Goal: Task Accomplishment & Management: Manage account settings

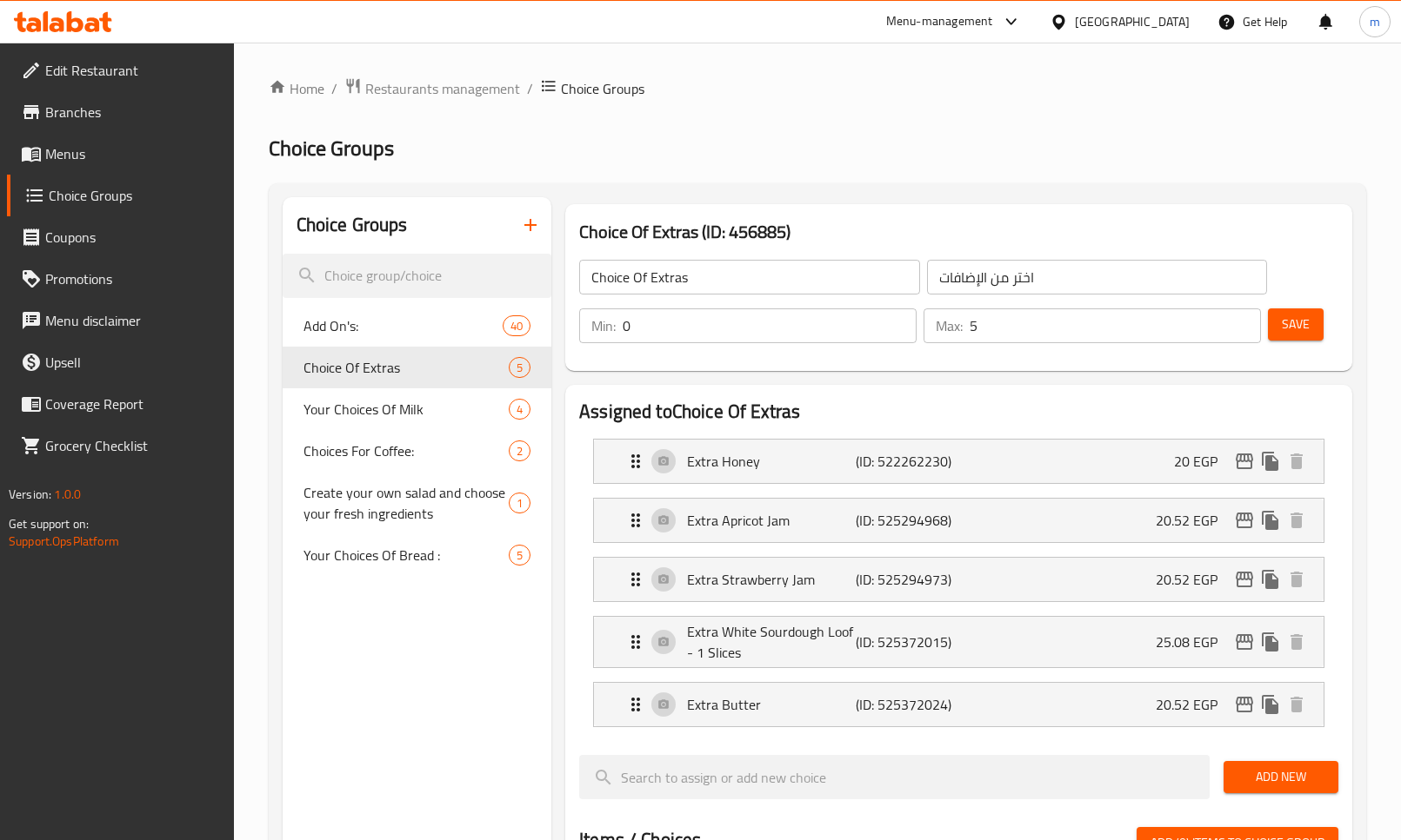
click at [471, 74] on div "Home / Restaurants management / Choice Groups Choice Groups Choice Groups Add O…" at bounding box center [817, 806] width 1167 height 1527
click at [469, 79] on span "Restaurants management" at bounding box center [442, 89] width 154 height 21
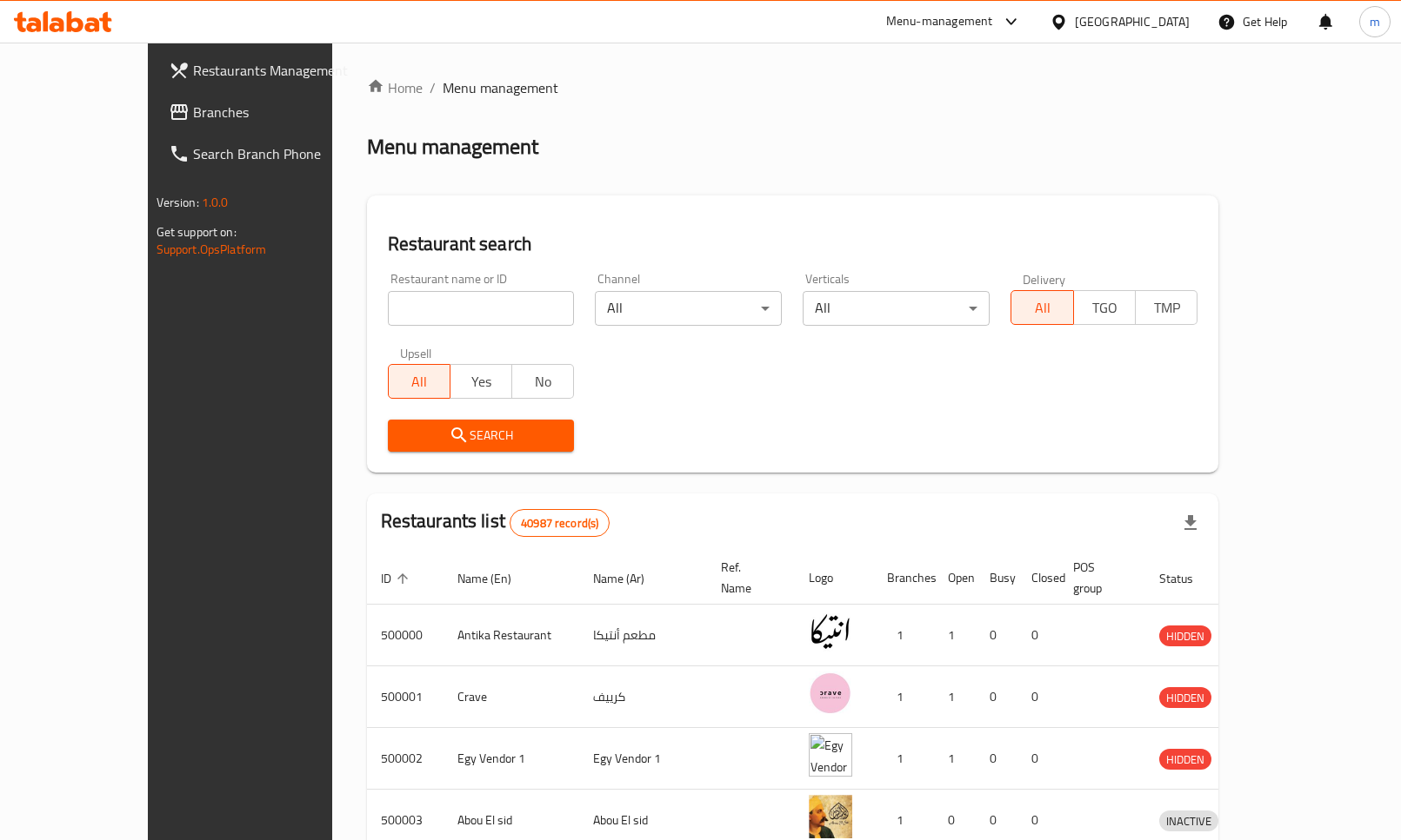
click at [193, 122] on span "Branches" at bounding box center [280, 112] width 175 height 21
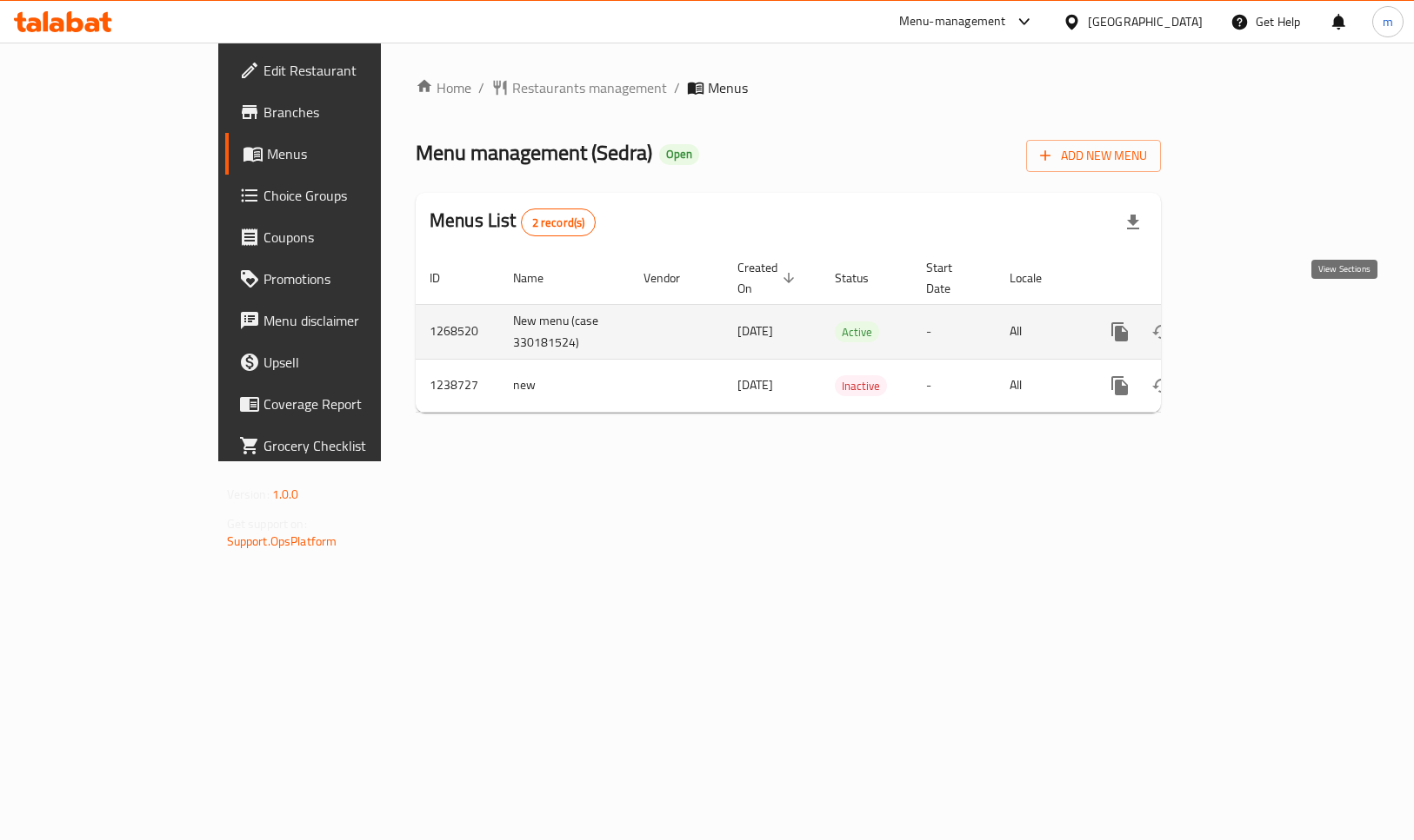
click at [1256, 322] on icon "enhanced table" at bounding box center [1245, 332] width 21 height 21
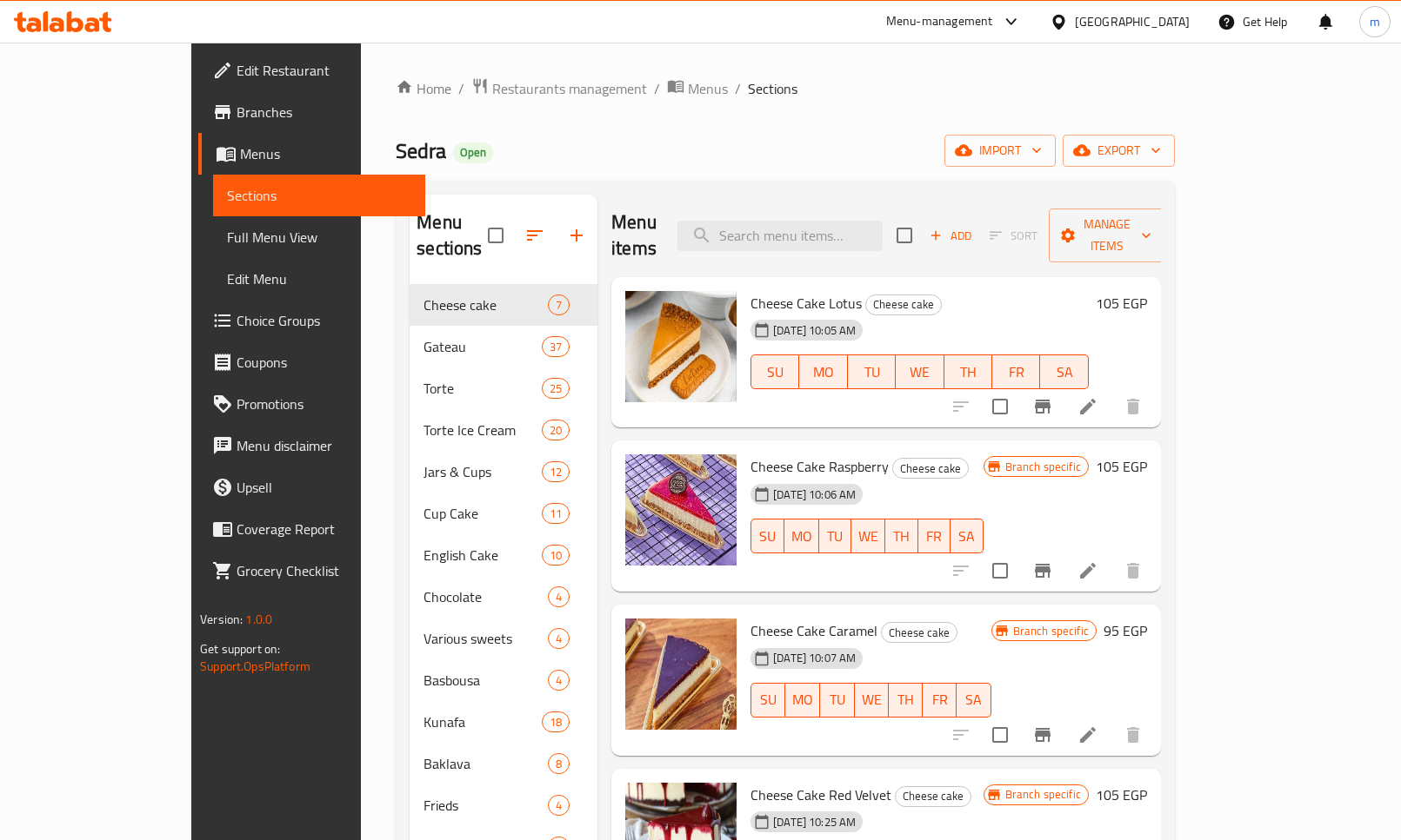
click at [237, 325] on span "Choice Groups" at bounding box center [324, 321] width 175 height 21
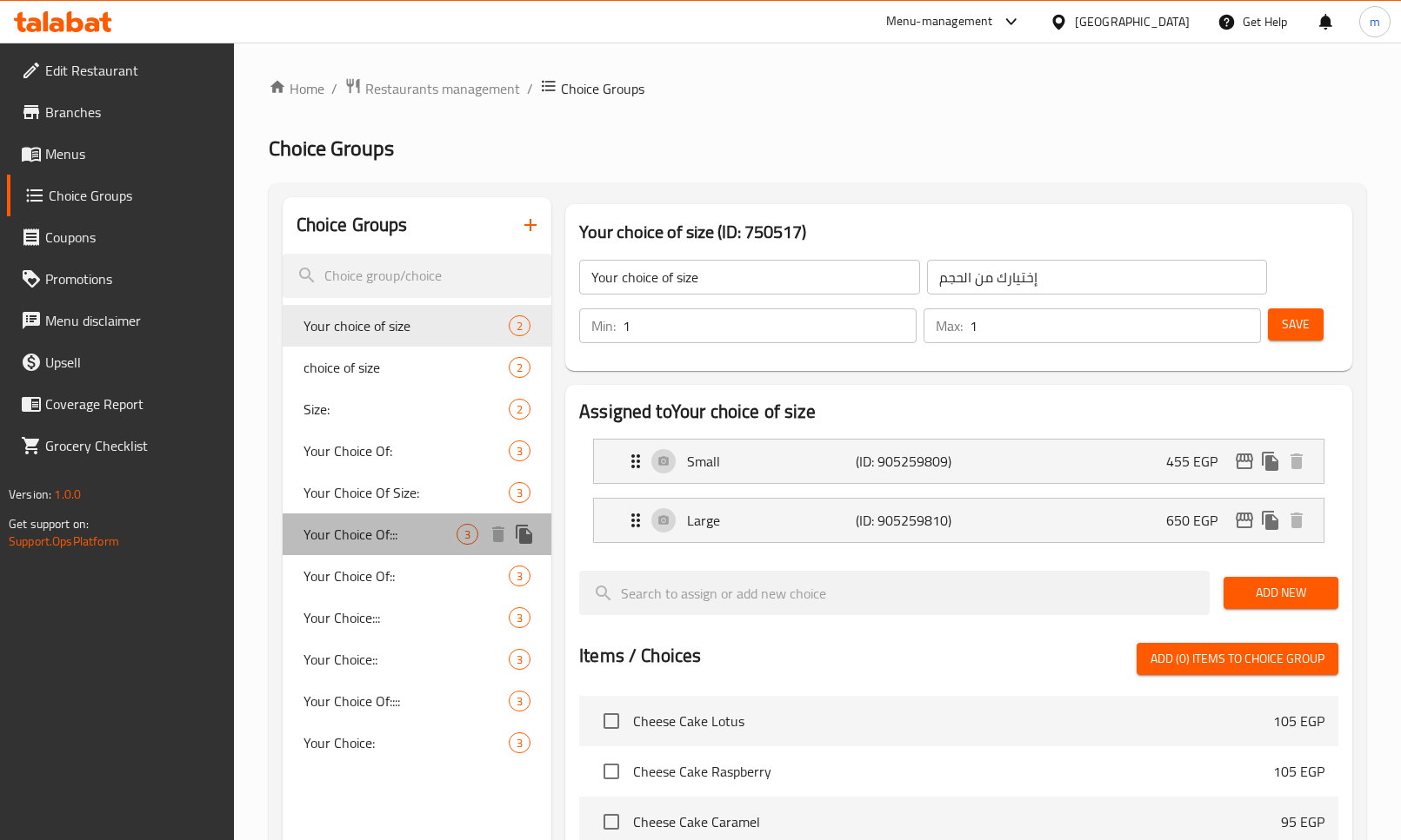
click at [387, 545] on span "Your Choice Of:::" at bounding box center [380, 534] width 153 height 21
type input "Your Choice Of:::"
type input "إختيارك من:::"
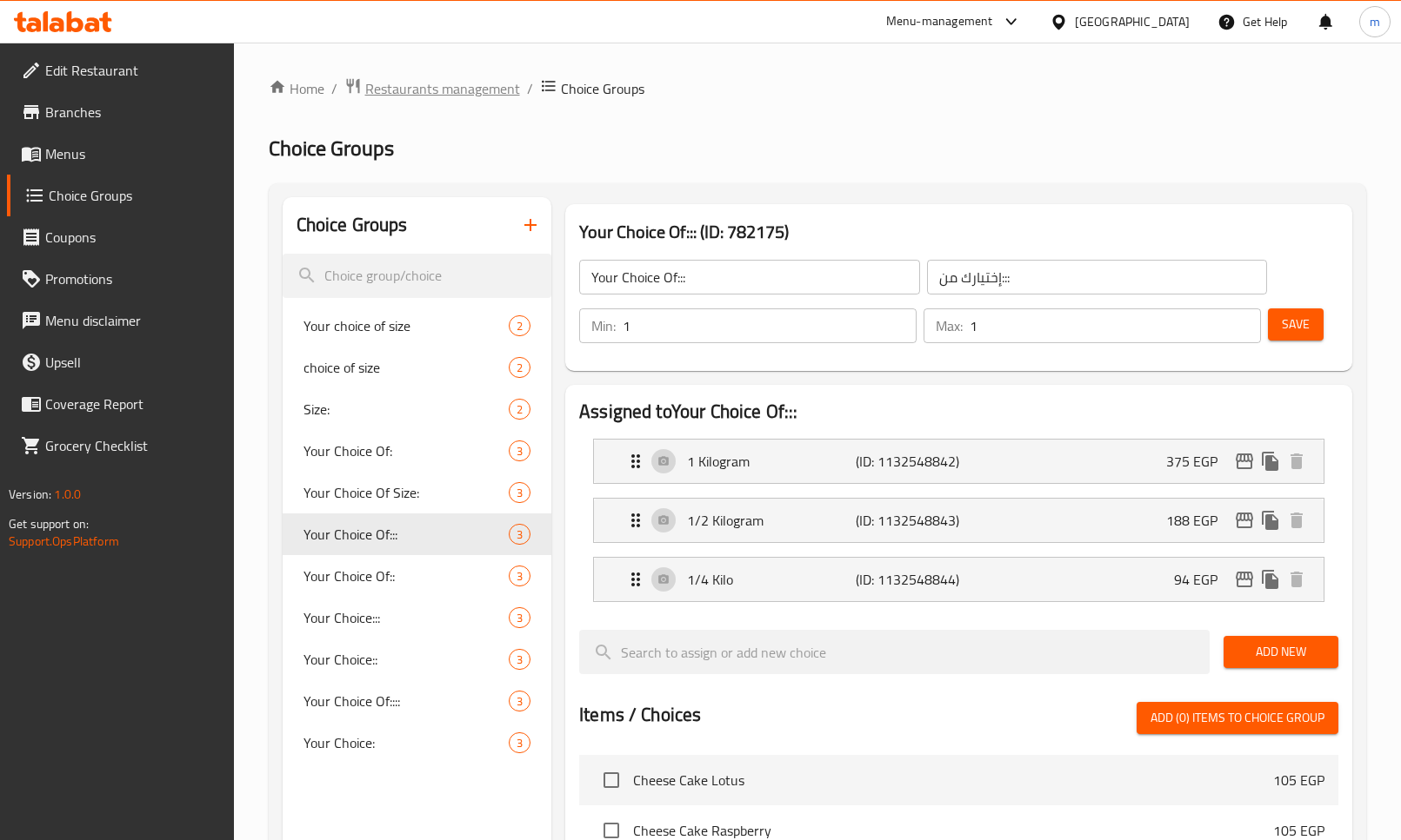
click at [436, 91] on span "Restaurants management" at bounding box center [442, 89] width 154 height 21
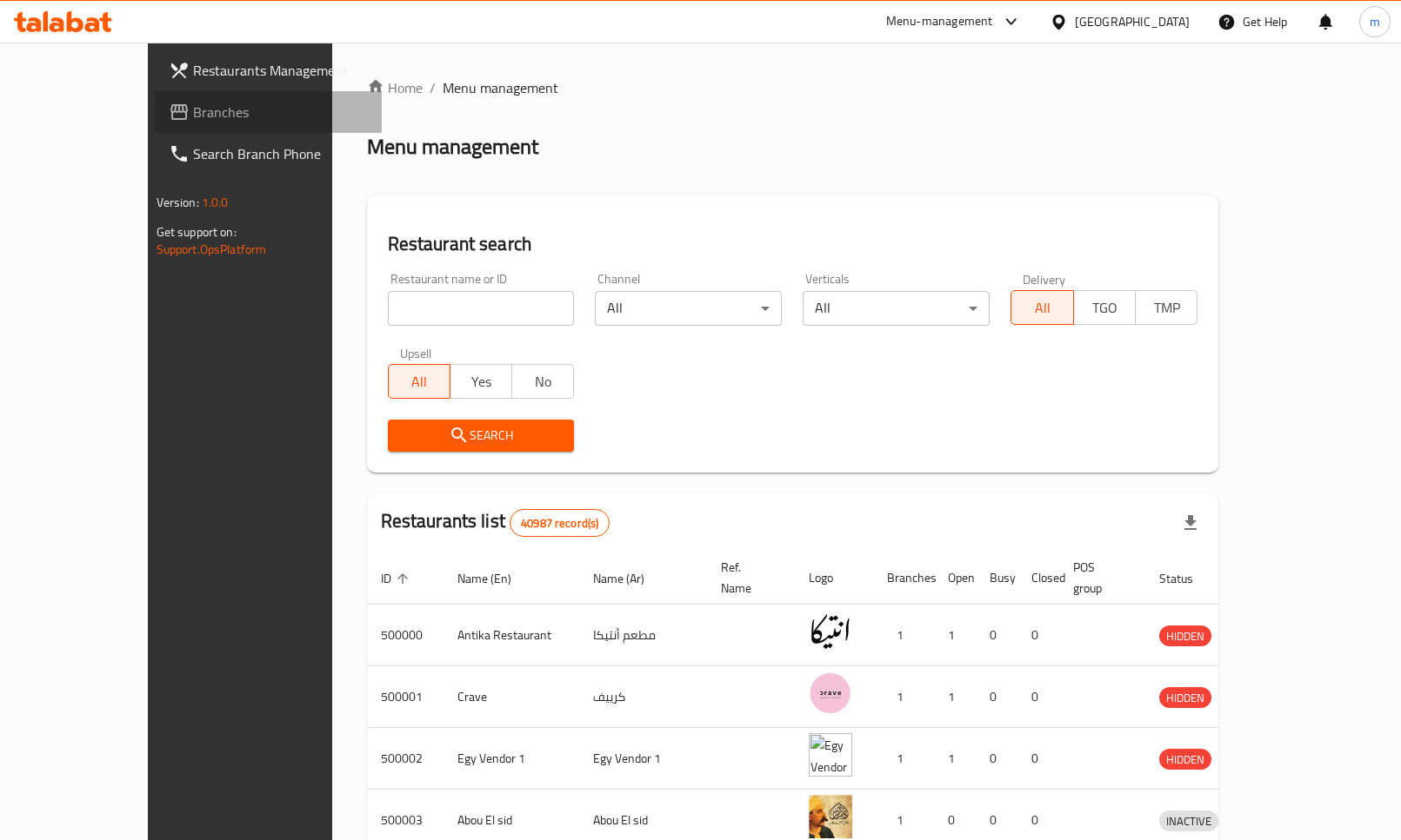
click at [193, 117] on span "Branches" at bounding box center [280, 112] width 175 height 21
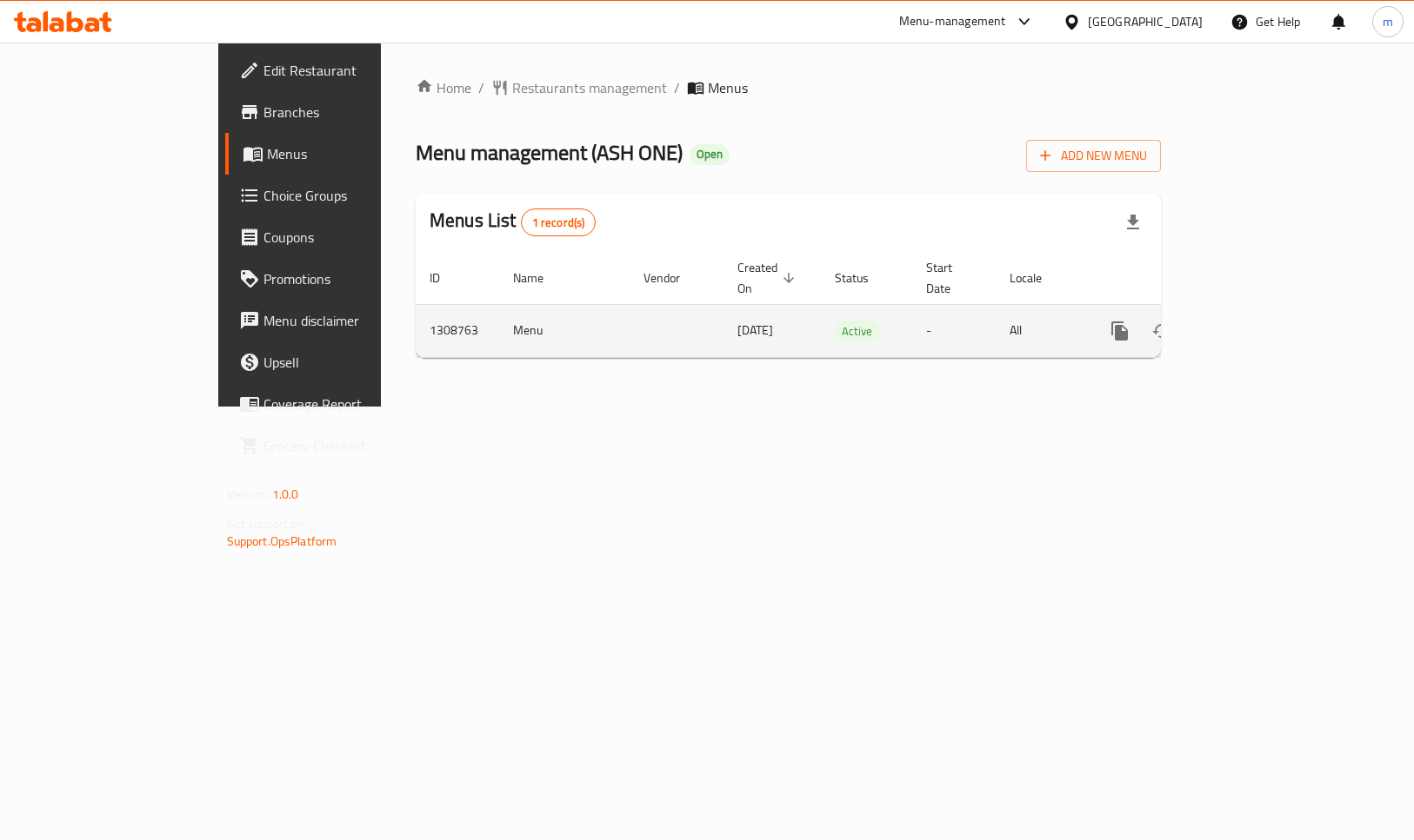
click at [1253, 324] on icon "enhanced table" at bounding box center [1245, 331] width 16 height 16
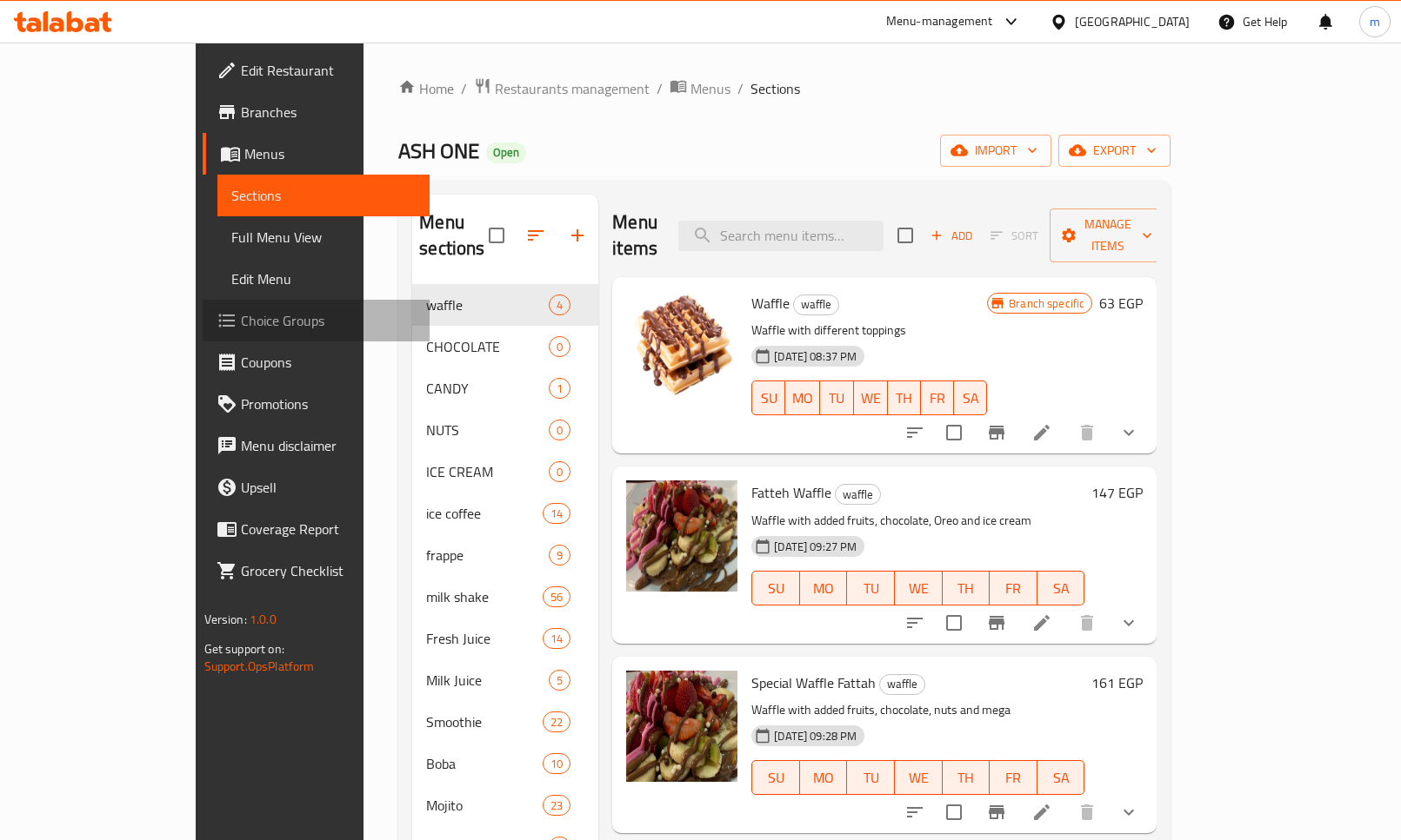
click at [241, 326] on span "Choice Groups" at bounding box center [328, 321] width 175 height 21
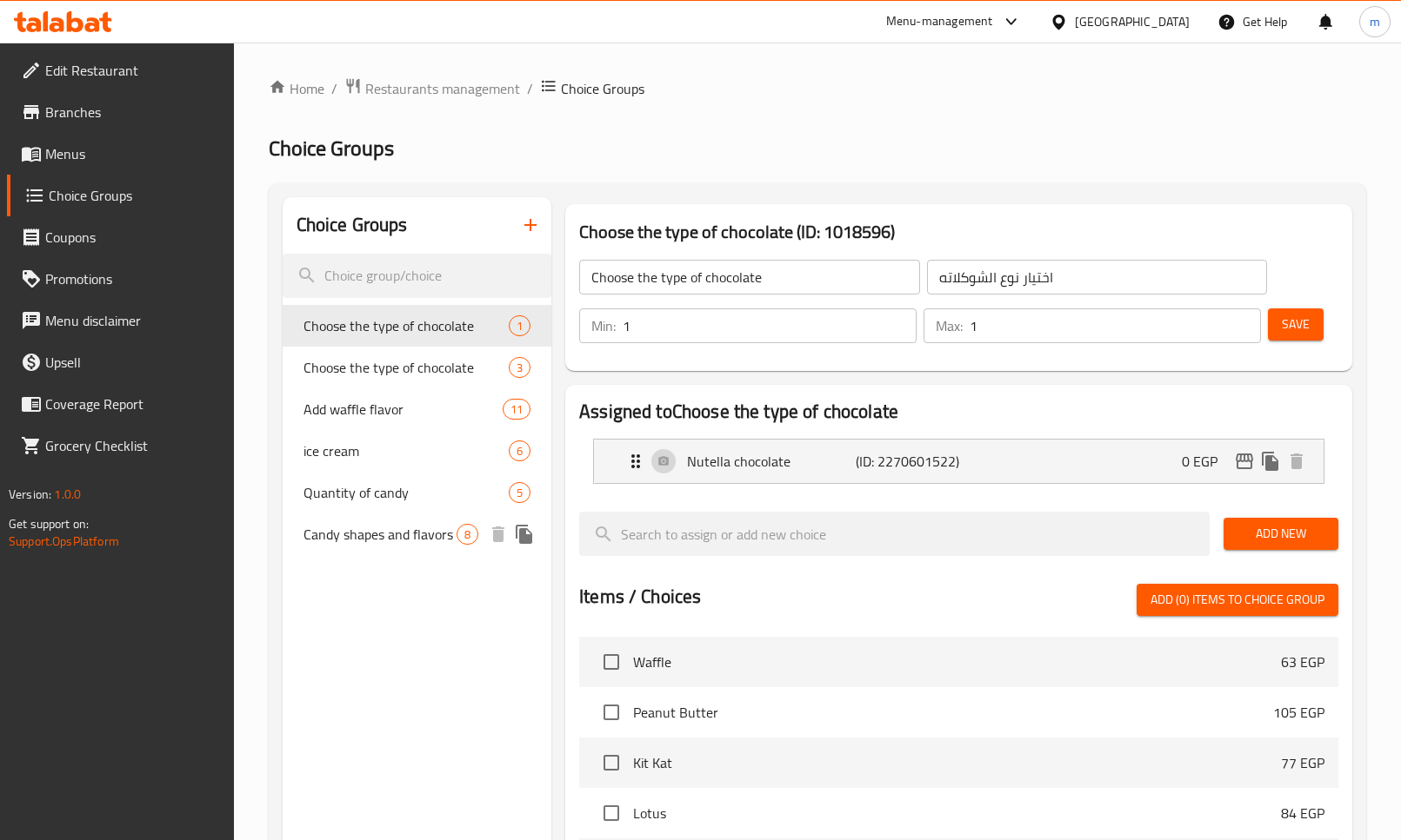
click at [371, 541] on span "Candy shapes and flavors" at bounding box center [380, 534] width 153 height 21
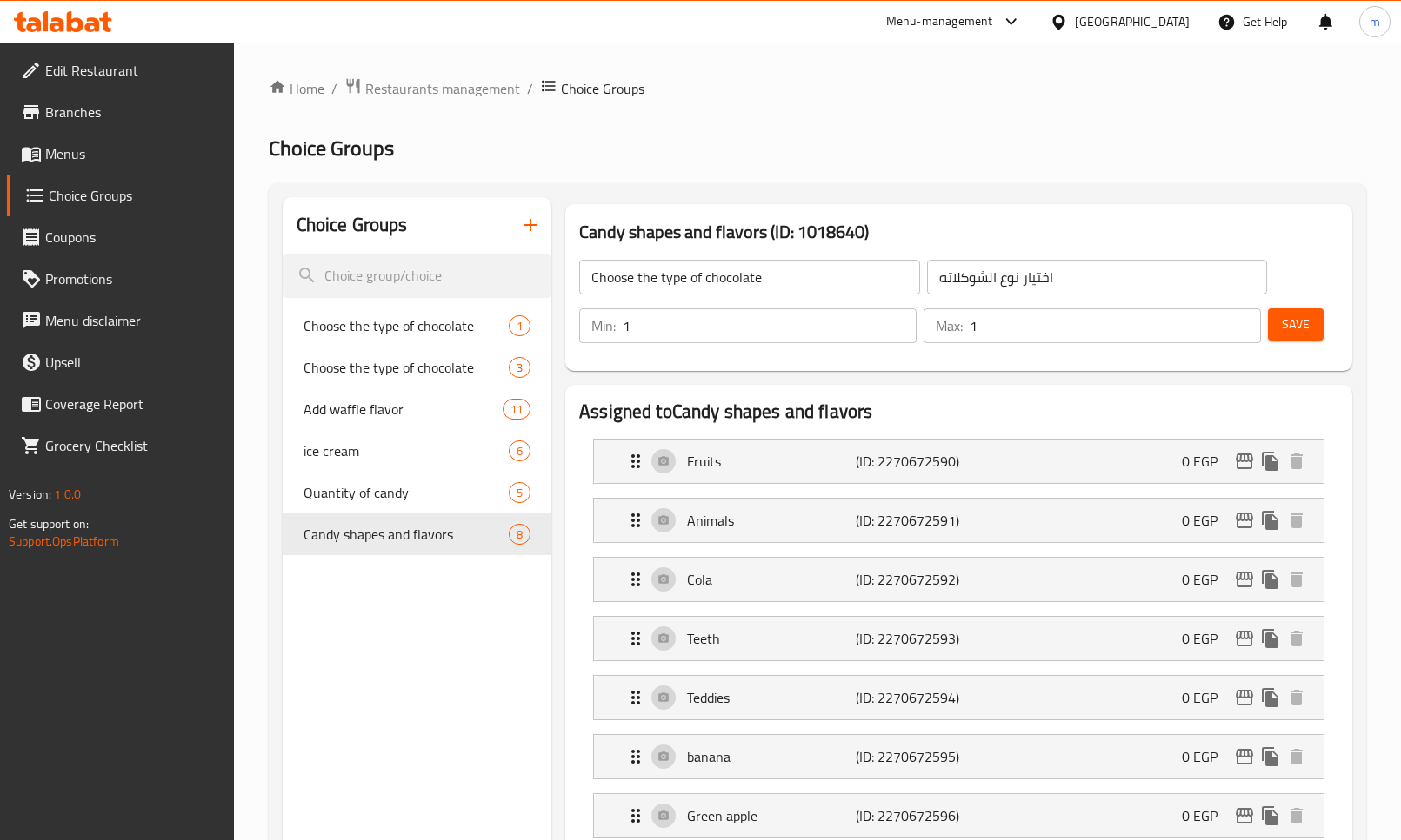
type input "Candy shapes and flavors"
type input "اشكال واطعمه الكاندي"
type input "8"
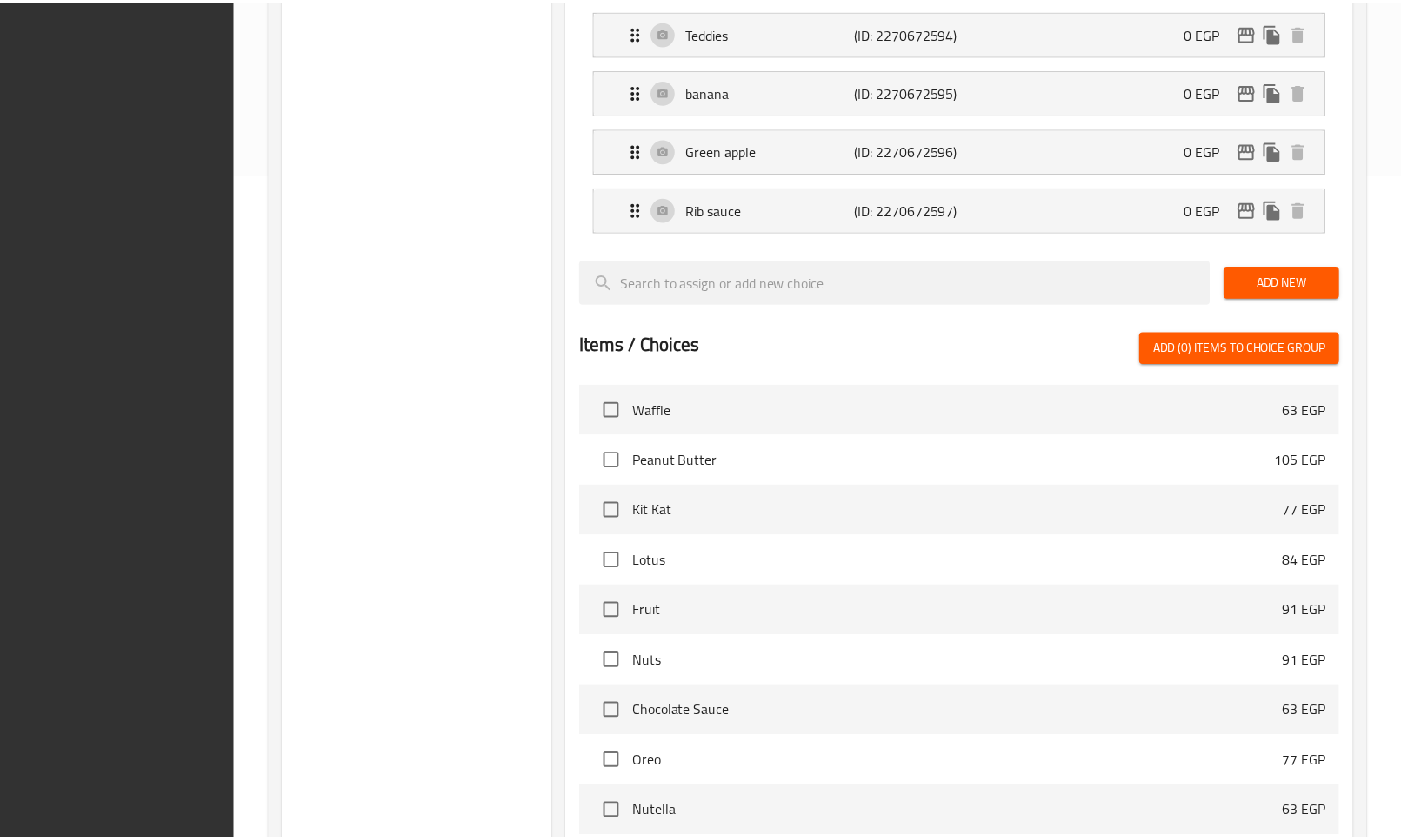
scroll to position [899, 0]
